Goal: Task Accomplishment & Management: Use online tool/utility

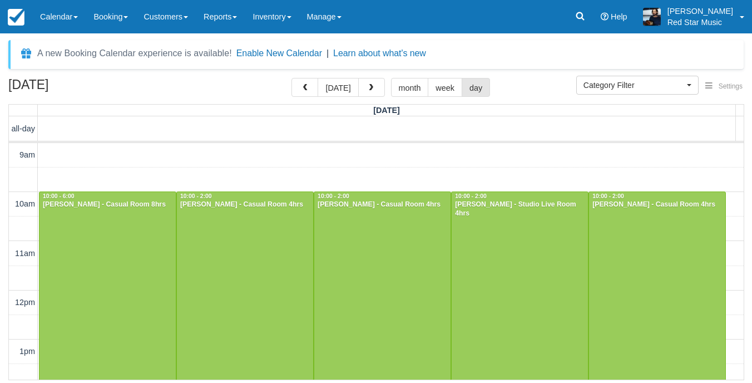
select select
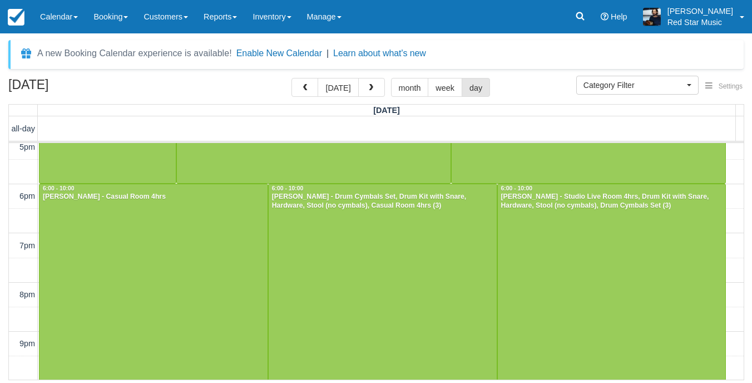
scroll to position [402, 0]
click at [370, 88] on span "button" at bounding box center [371, 88] width 8 height 8
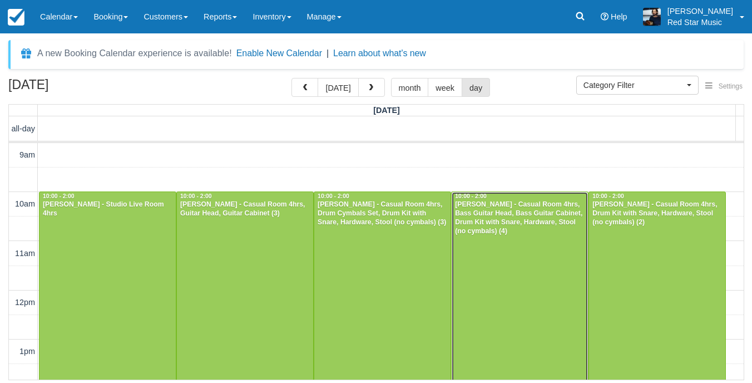
click at [485, 235] on div "[PERSON_NAME] - Casual Room 4hrs, Bass Guitar Head, Bass Guitar Cabinet, Drum K…" at bounding box center [520, 218] width 131 height 36
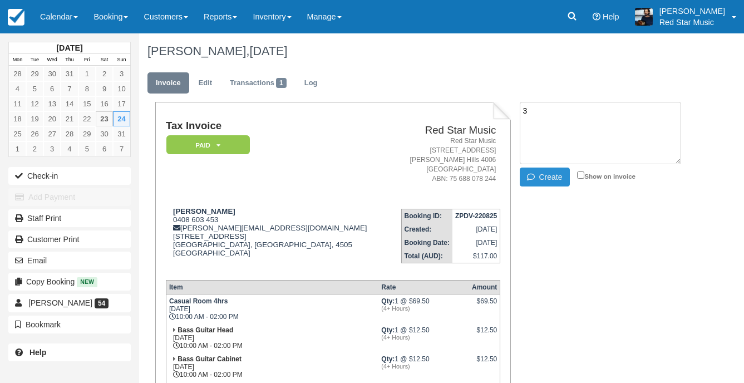
type textarea "3"
click at [549, 181] on button "Create" at bounding box center [545, 177] width 50 height 19
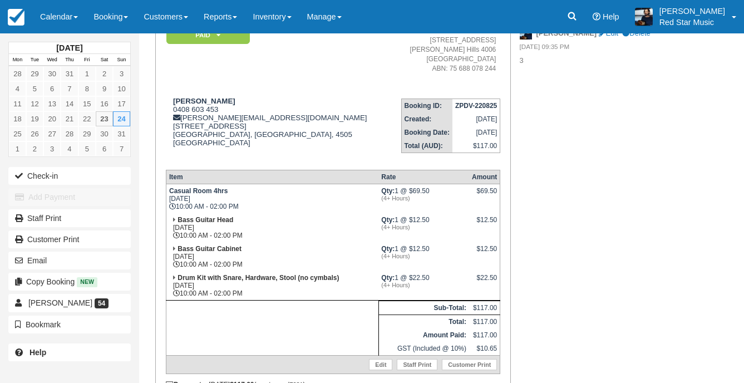
scroll to position [111, 0]
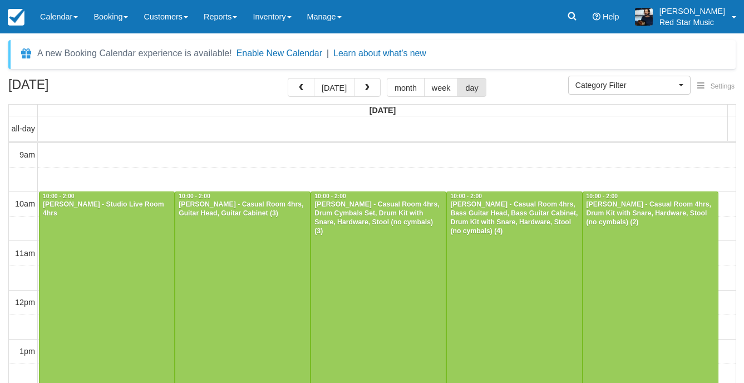
select select
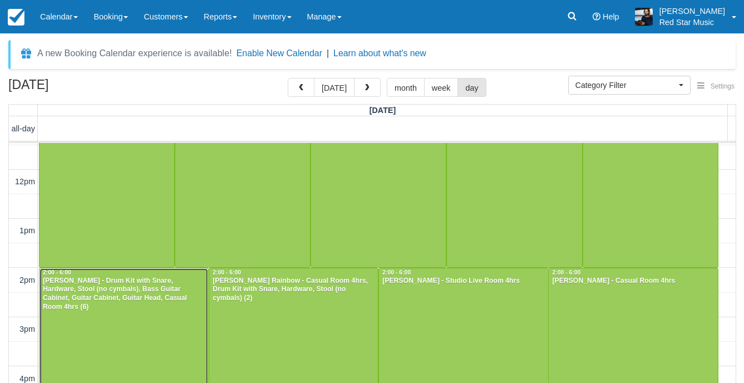
click at [105, 307] on div "[PERSON_NAME] - Drum Kit with Snare, Hardware, Stool (no cymbals), Bass Guitar …" at bounding box center [123, 295] width 163 height 36
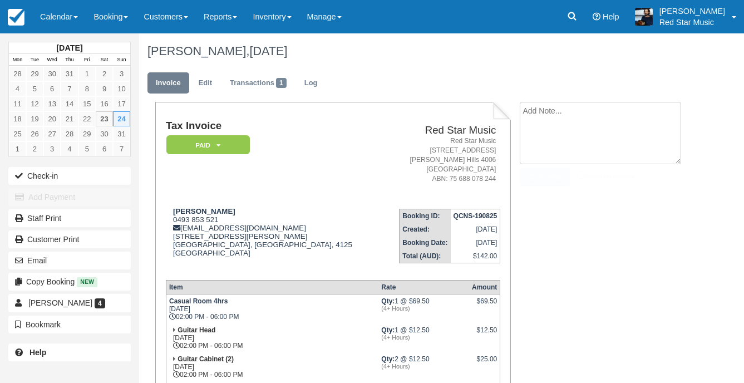
click at [599, 110] on textarea at bounding box center [600, 133] width 161 height 62
type textarea "3"
click at [553, 183] on button "Create" at bounding box center [545, 177] width 50 height 19
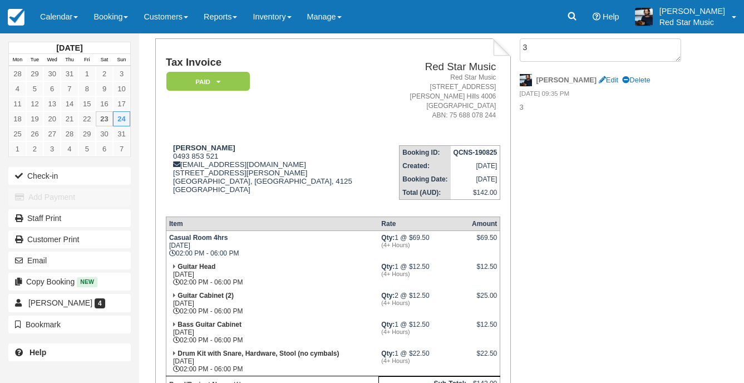
scroll to position [167, 0]
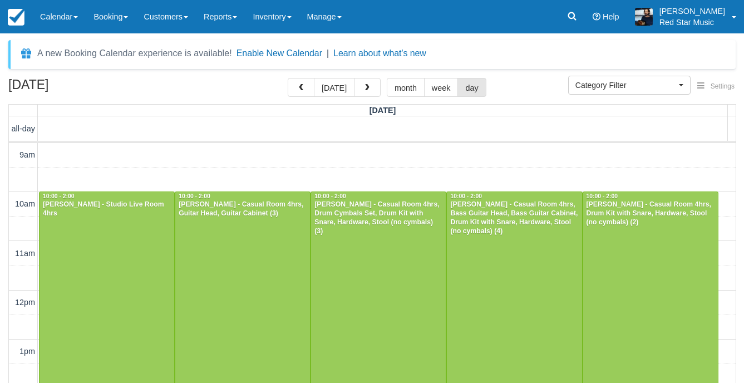
select select
click at [261, 281] on div at bounding box center [242, 290] width 135 height 196
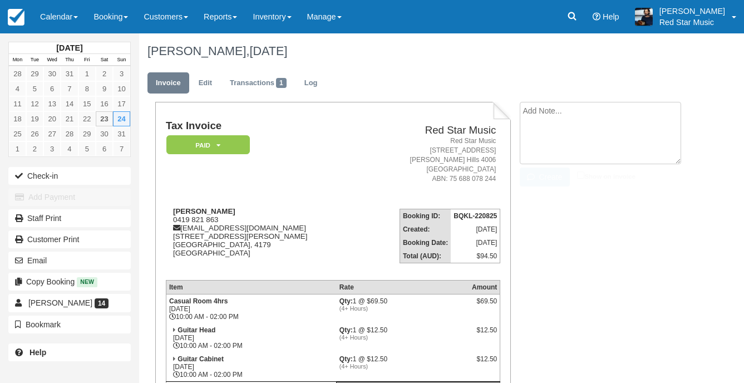
click at [545, 112] on textarea at bounding box center [600, 133] width 161 height 62
type textarea "1"
click at [535, 170] on button "Create" at bounding box center [545, 177] width 50 height 19
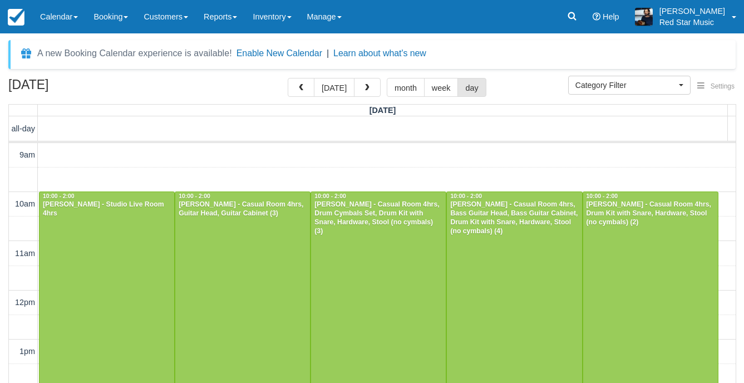
select select
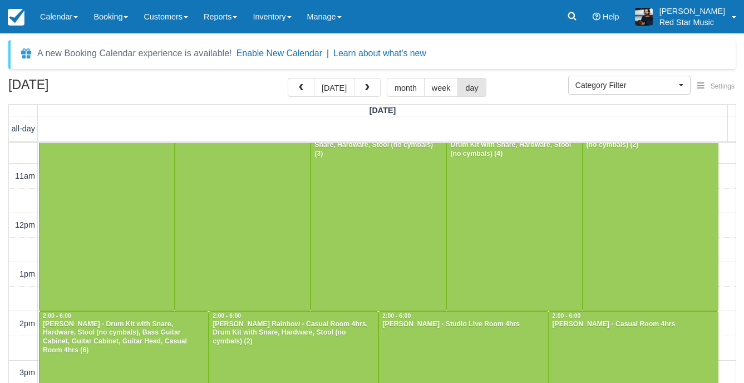
scroll to position [9, 0]
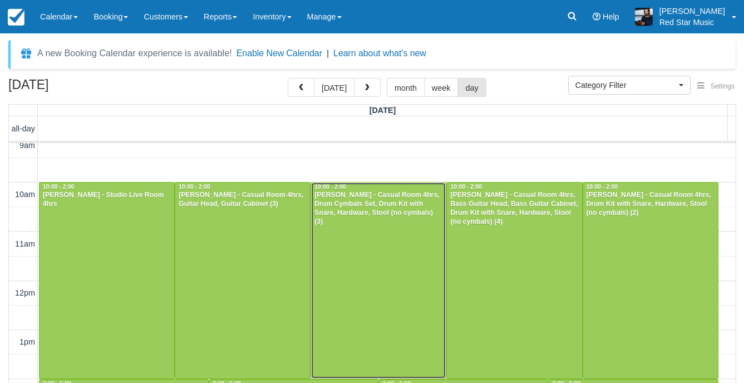
click at [366, 240] on div at bounding box center [378, 281] width 135 height 196
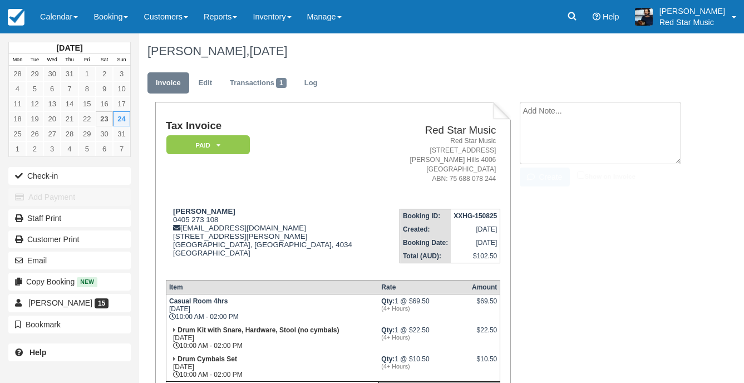
click at [534, 119] on textarea at bounding box center [600, 133] width 161 height 62
type textarea "2"
drag, startPoint x: 543, startPoint y: 181, endPoint x: 386, endPoint y: 135, distance: 163.6
click at [542, 182] on button "Create" at bounding box center [545, 177] width 50 height 19
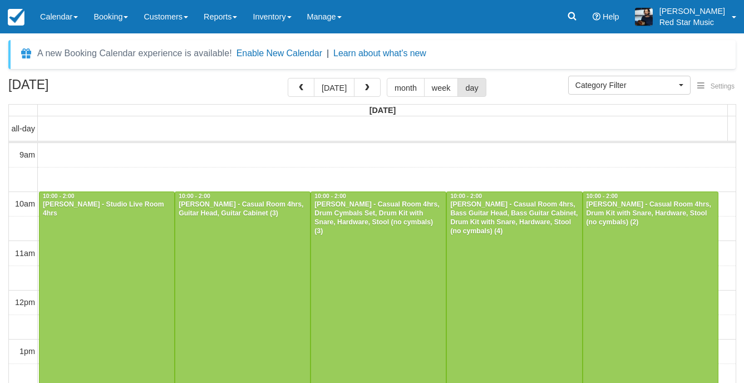
select select
click at [632, 246] on div at bounding box center [650, 290] width 135 height 196
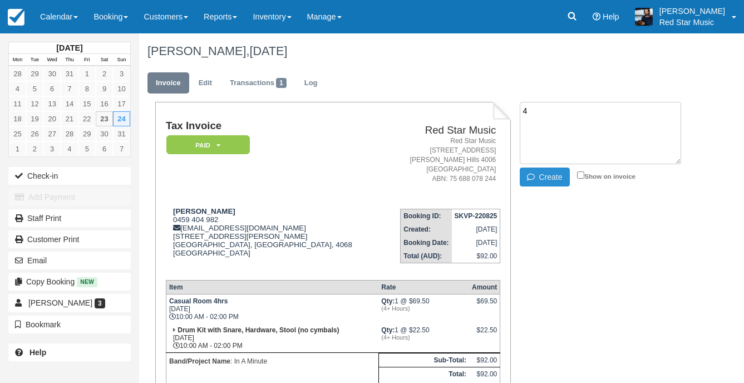
type textarea "4"
click at [533, 178] on icon "button" at bounding box center [533, 177] width 12 height 8
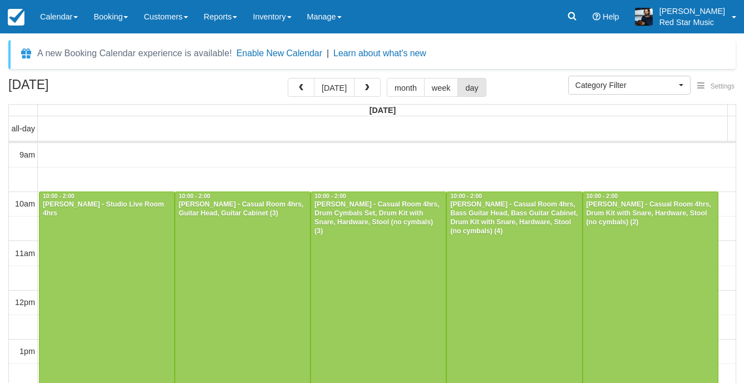
select select
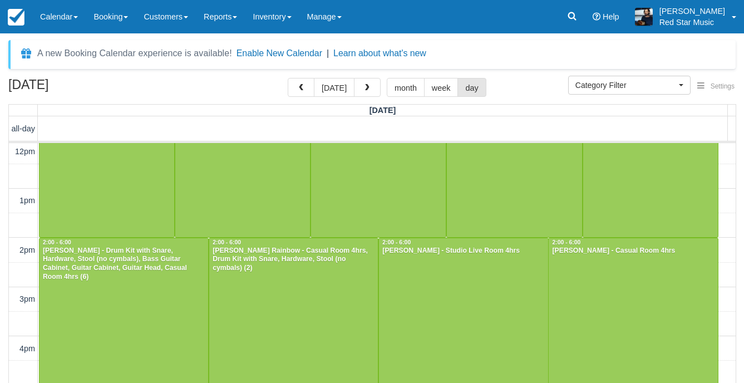
scroll to position [176, 0]
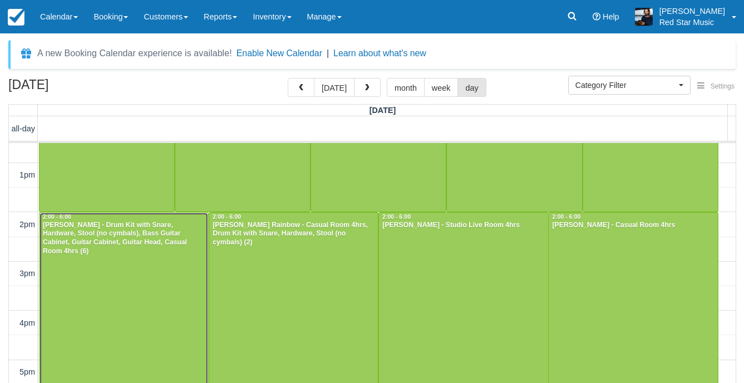
click at [146, 259] on div at bounding box center [124, 311] width 169 height 196
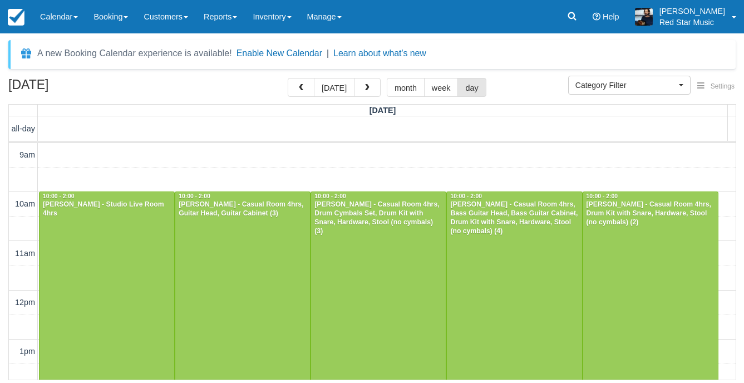
select select
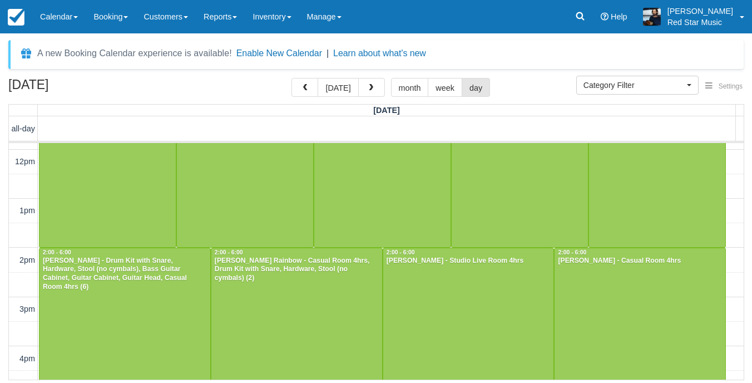
scroll to position [176, 0]
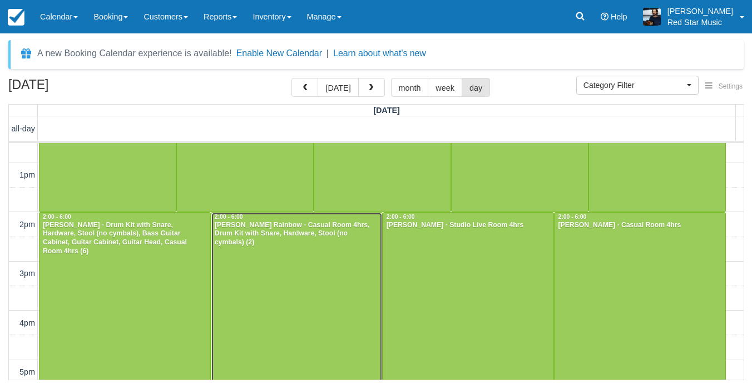
click at [303, 261] on div at bounding box center [296, 311] width 171 height 196
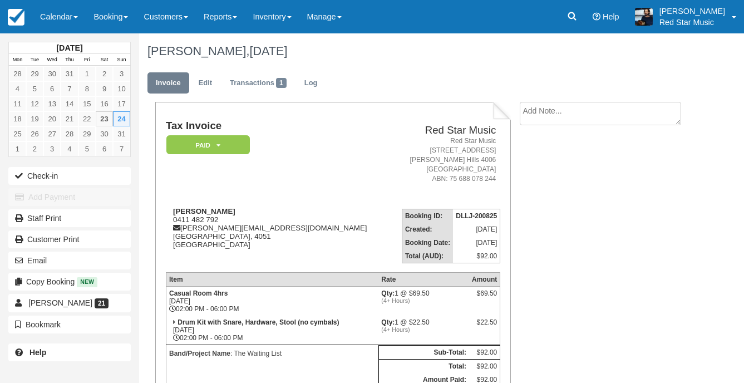
click at [546, 117] on textarea at bounding box center [600, 113] width 161 height 23
type textarea "4"
click at [534, 179] on icon "button" at bounding box center [533, 177] width 12 height 8
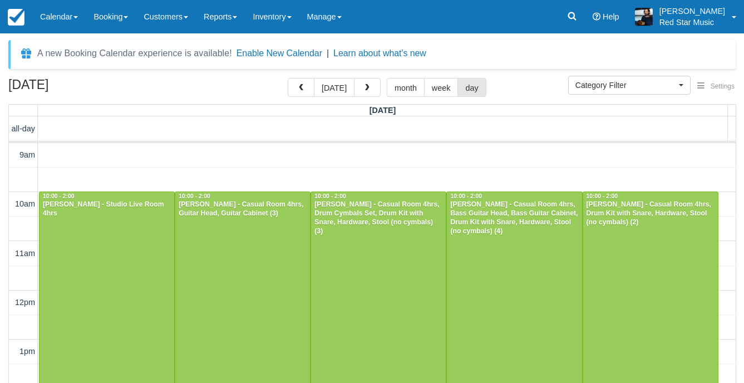
select select
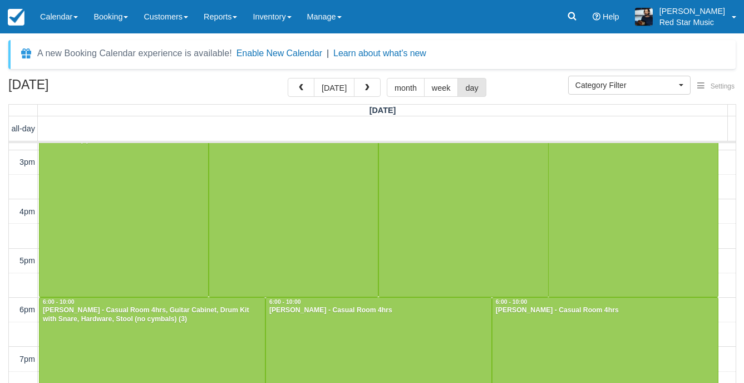
scroll to position [232, 0]
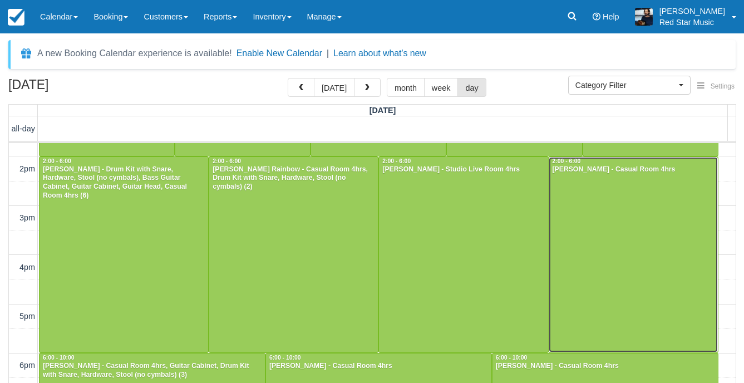
click at [613, 284] on div at bounding box center [633, 255] width 169 height 196
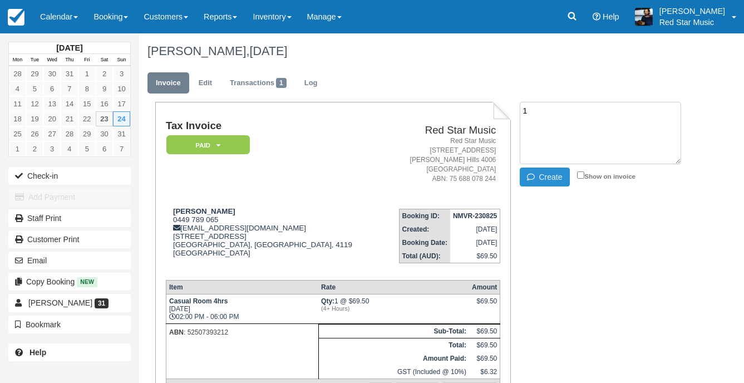
type textarea "1"
click at [552, 178] on button "Create" at bounding box center [545, 177] width 50 height 19
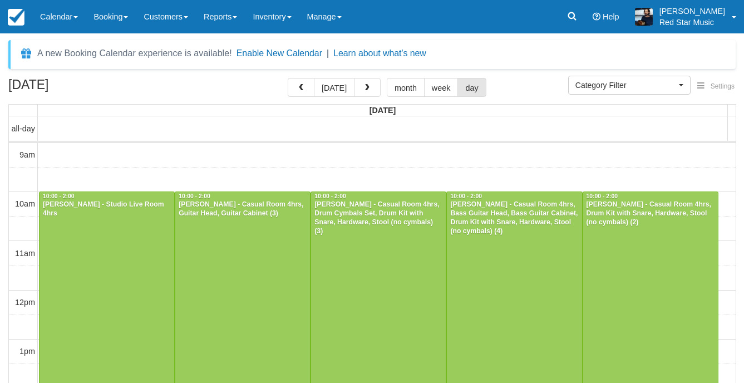
select select
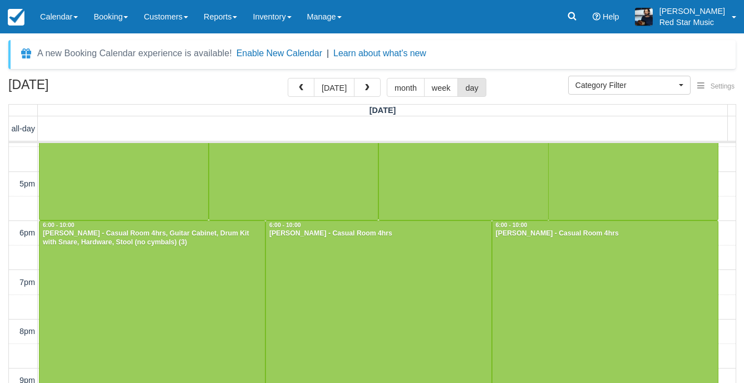
scroll to position [366, 0]
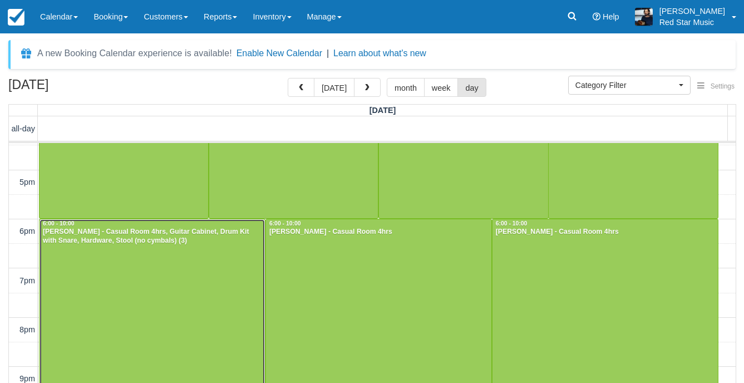
click at [162, 286] on div at bounding box center [152, 316] width 225 height 195
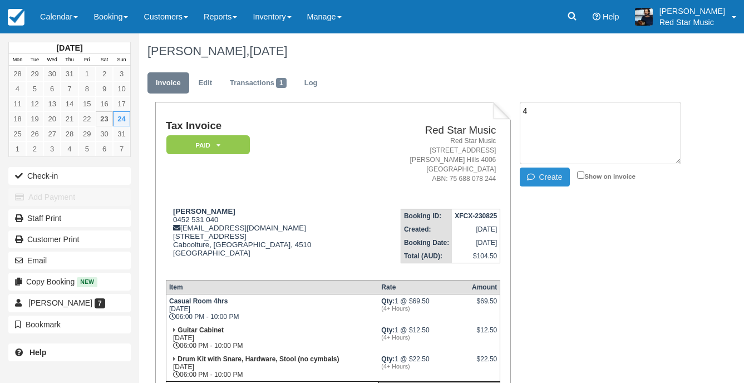
type textarea "4"
click at [530, 175] on icon "button" at bounding box center [533, 177] width 12 height 8
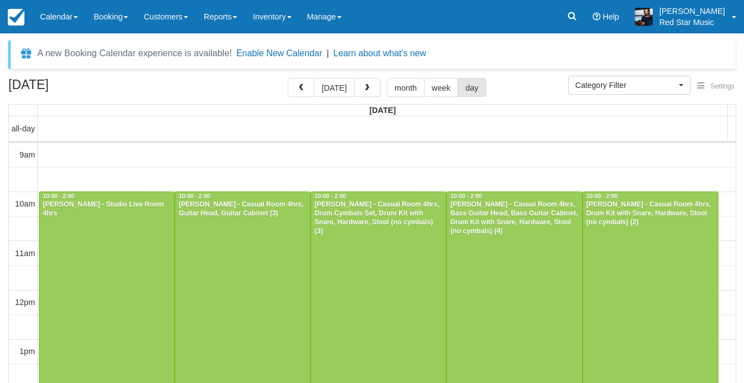
select select
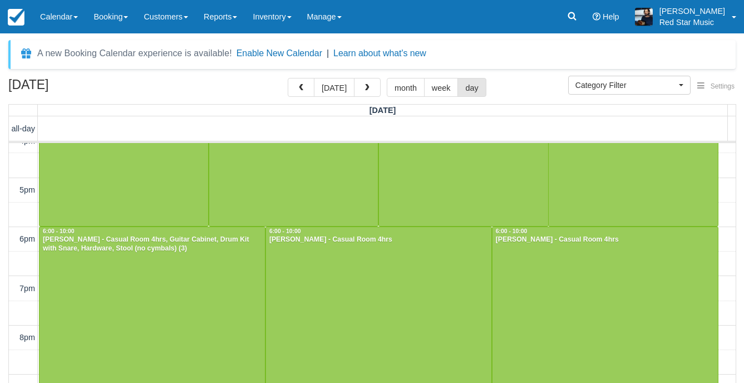
scroll to position [366, 0]
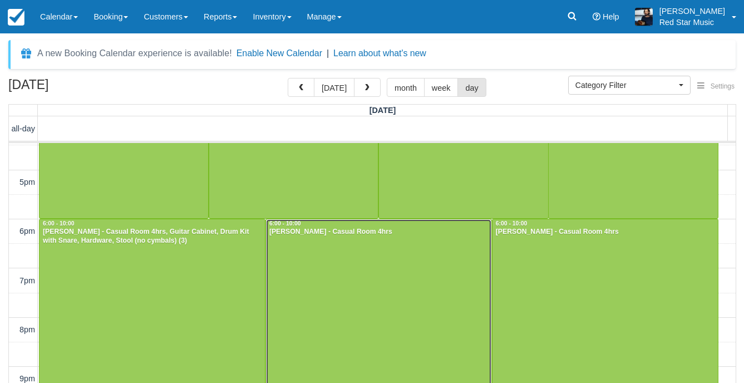
click at [410, 245] on div at bounding box center [378, 316] width 225 height 195
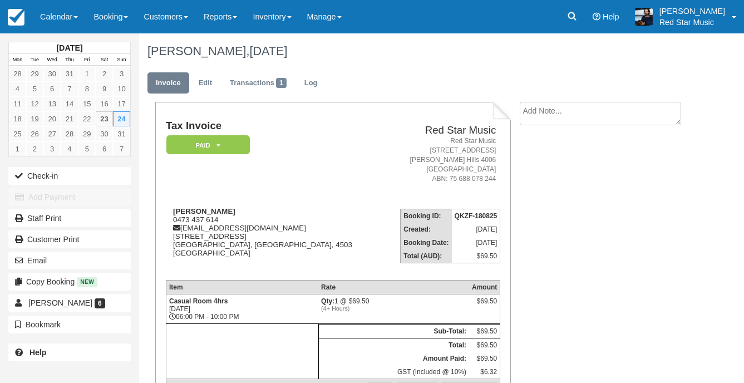
click at [540, 111] on textarea at bounding box center [600, 113] width 161 height 23
type textarea "1"
click at [525, 171] on button "Create" at bounding box center [545, 177] width 50 height 19
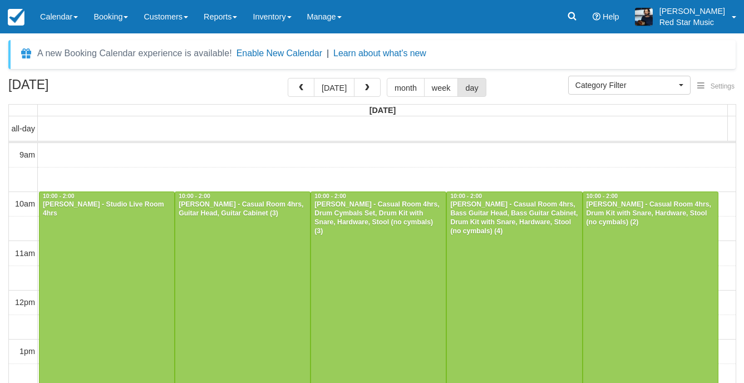
select select
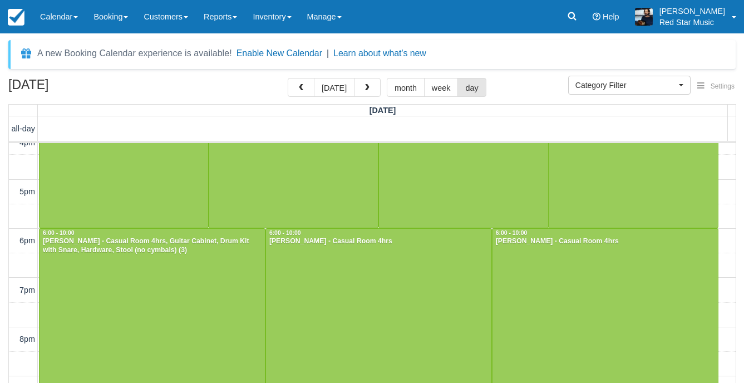
scroll to position [366, 0]
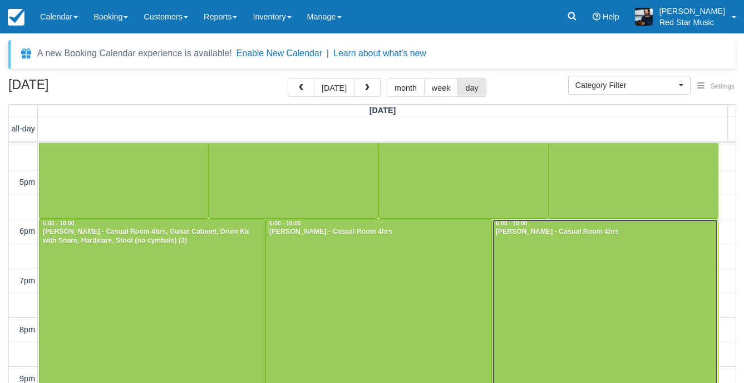
click at [553, 306] on div at bounding box center [605, 316] width 225 height 195
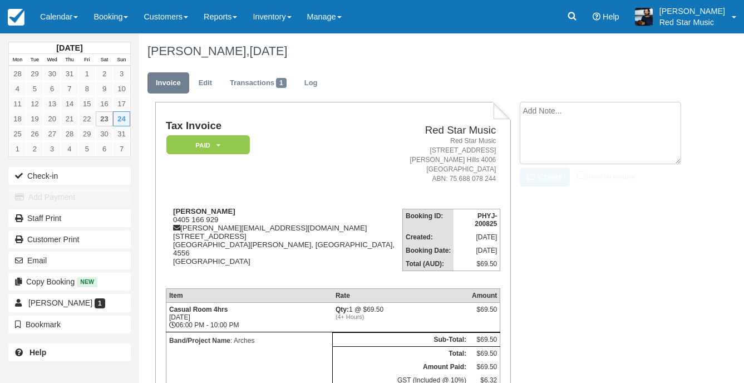
click at [609, 115] on textarea at bounding box center [600, 133] width 161 height 62
type textarea "2"
click at [538, 181] on button "Create" at bounding box center [545, 177] width 50 height 19
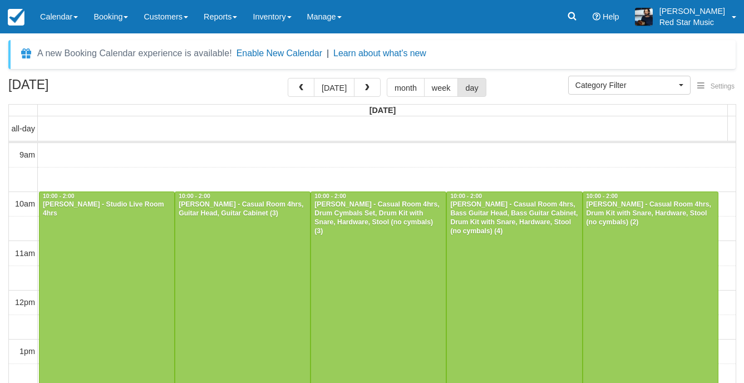
select select
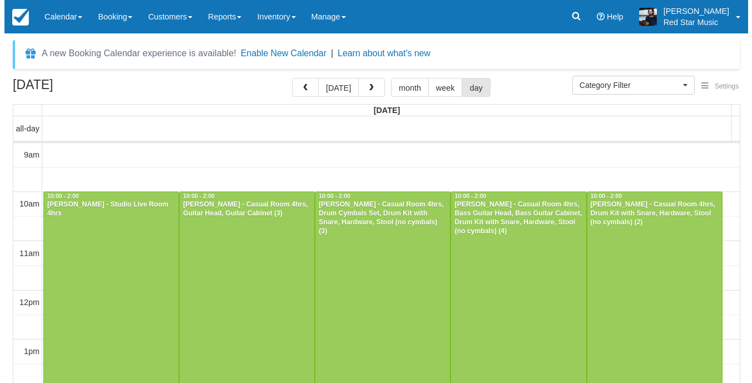
scroll to position [121, 0]
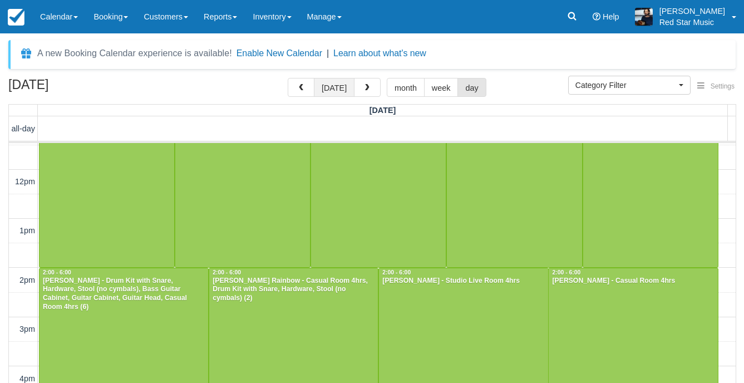
click at [347, 90] on button "[DATE]" at bounding box center [334, 87] width 41 height 19
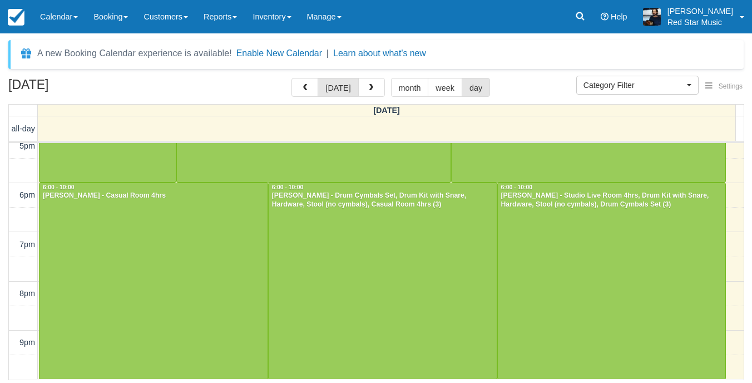
scroll to position [402, 0]
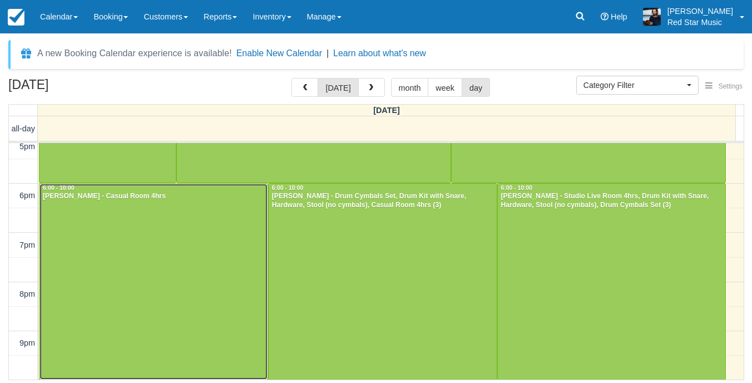
click at [183, 235] on div at bounding box center [154, 281] width 228 height 195
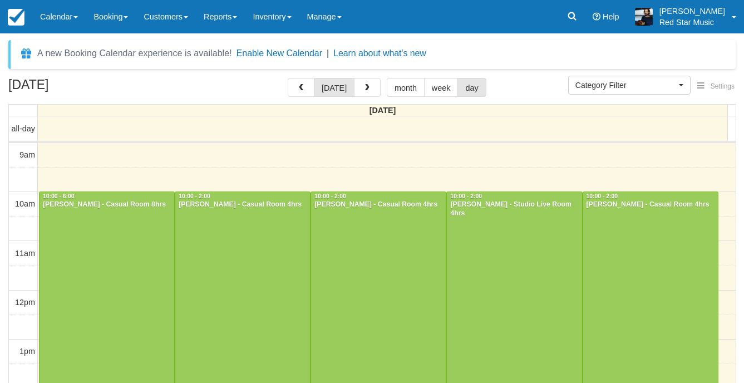
select select
